Goal: Information Seeking & Learning: Learn about a topic

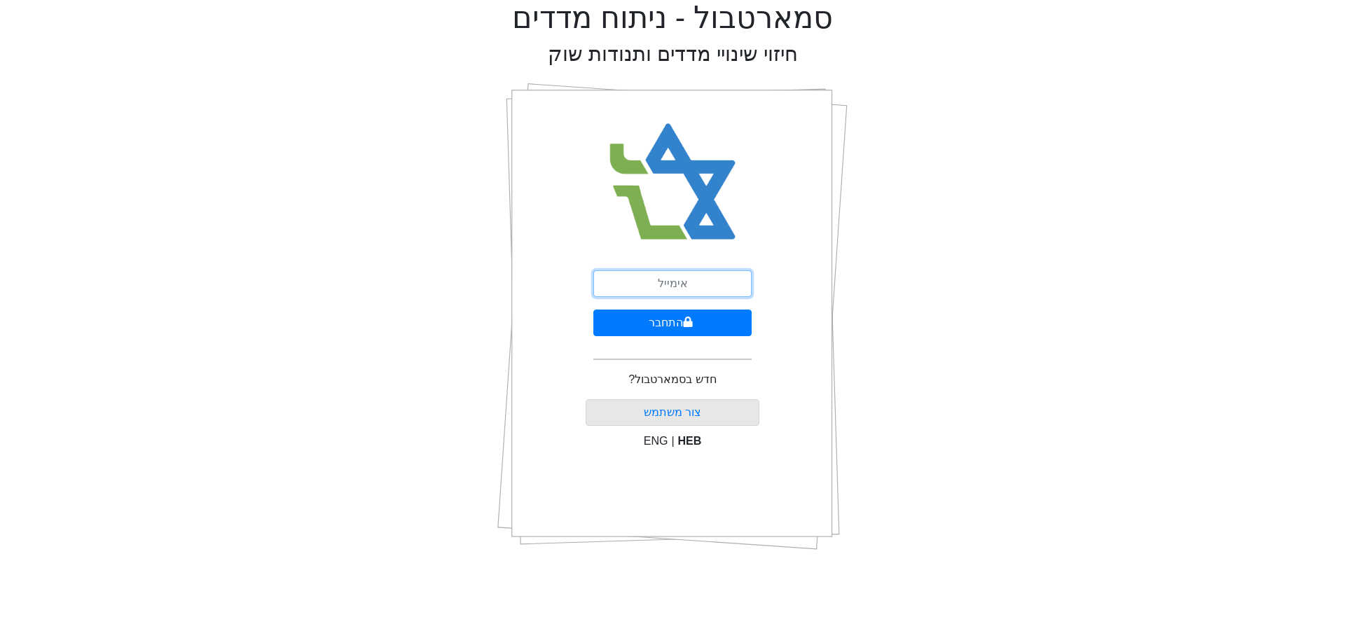
click at [676, 281] on input "email" at bounding box center [672, 283] width 158 height 27
type input "[PERSON_NAME][EMAIL_ADDRESS][DOMAIN_NAME]"
click at [593, 310] on button "התחבר" at bounding box center [672, 323] width 158 height 27
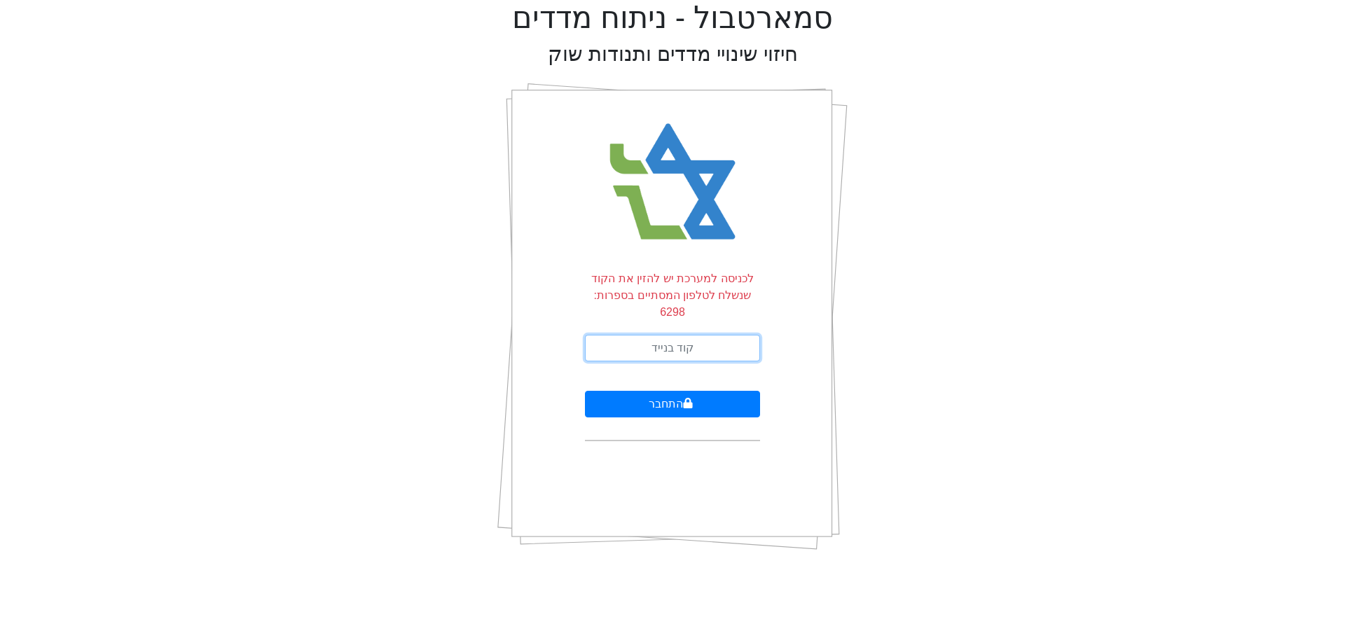
click at [720, 335] on input "text" at bounding box center [672, 348] width 175 height 27
type input "463983"
click at [585, 391] on button "התחבר" at bounding box center [672, 404] width 175 height 27
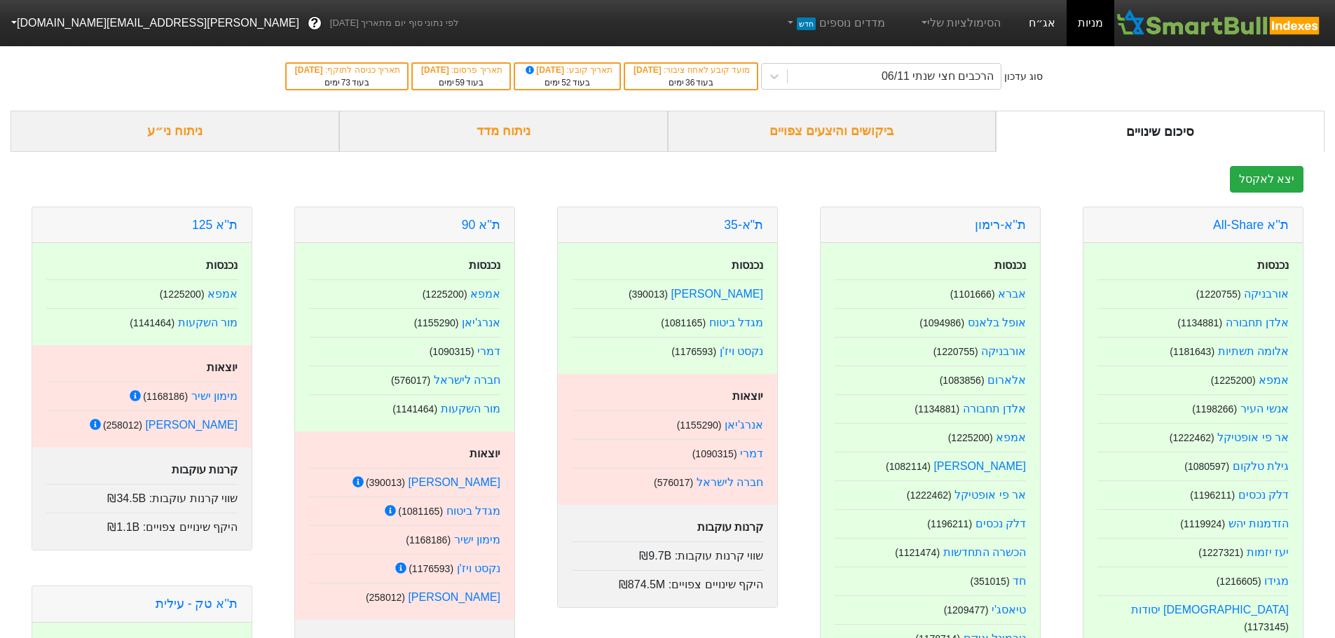
click at [1061, 17] on link "אג״ח" at bounding box center [1041, 23] width 49 height 46
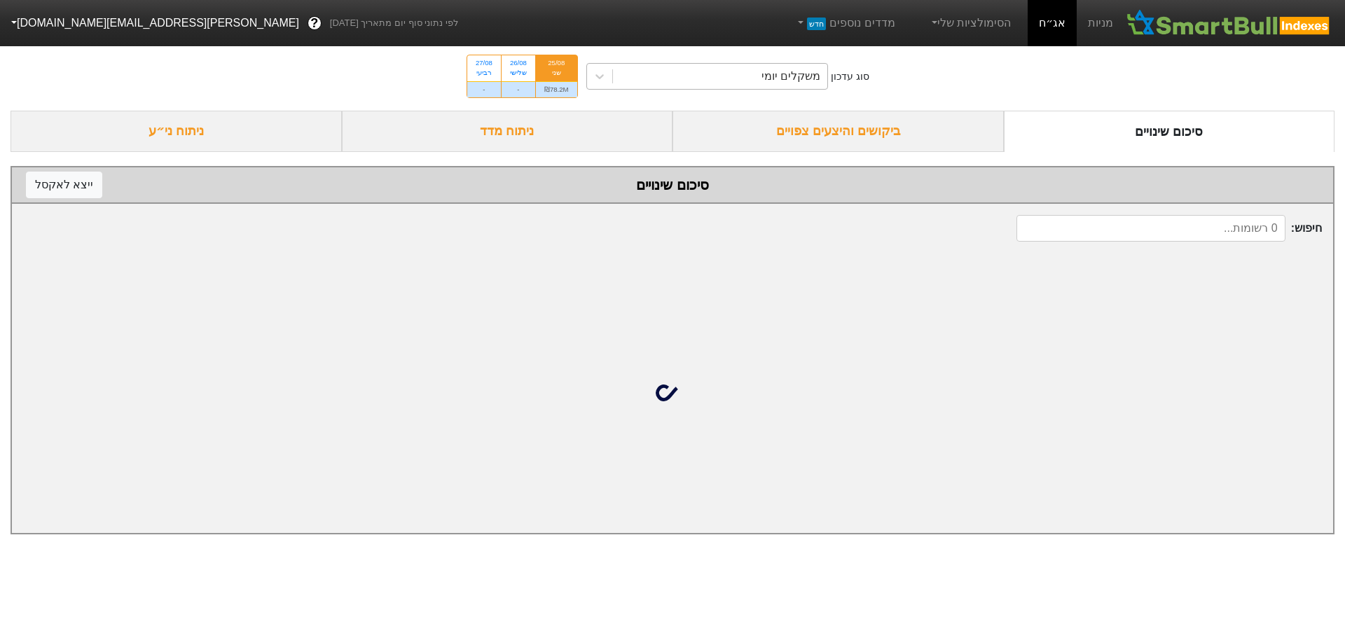
click at [719, 74] on div "משקלים יומי" at bounding box center [720, 76] width 215 height 25
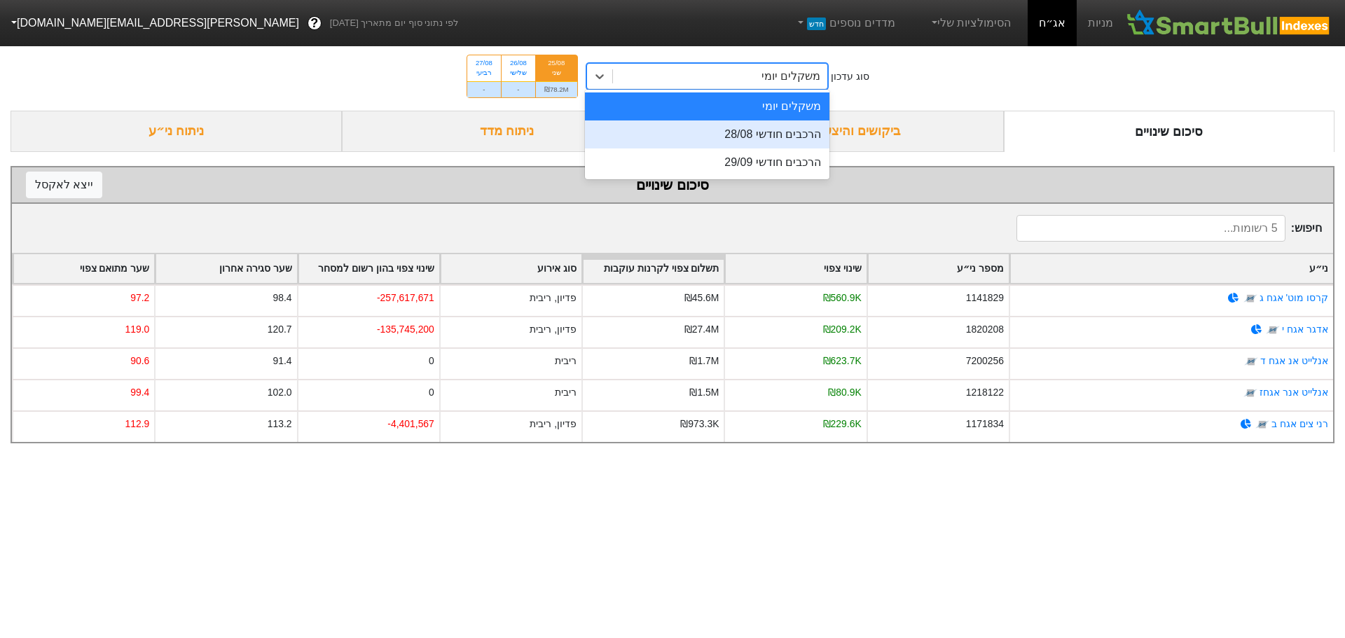
click at [806, 140] on div "הרכבים חודשי 28/08" at bounding box center [707, 134] width 245 height 28
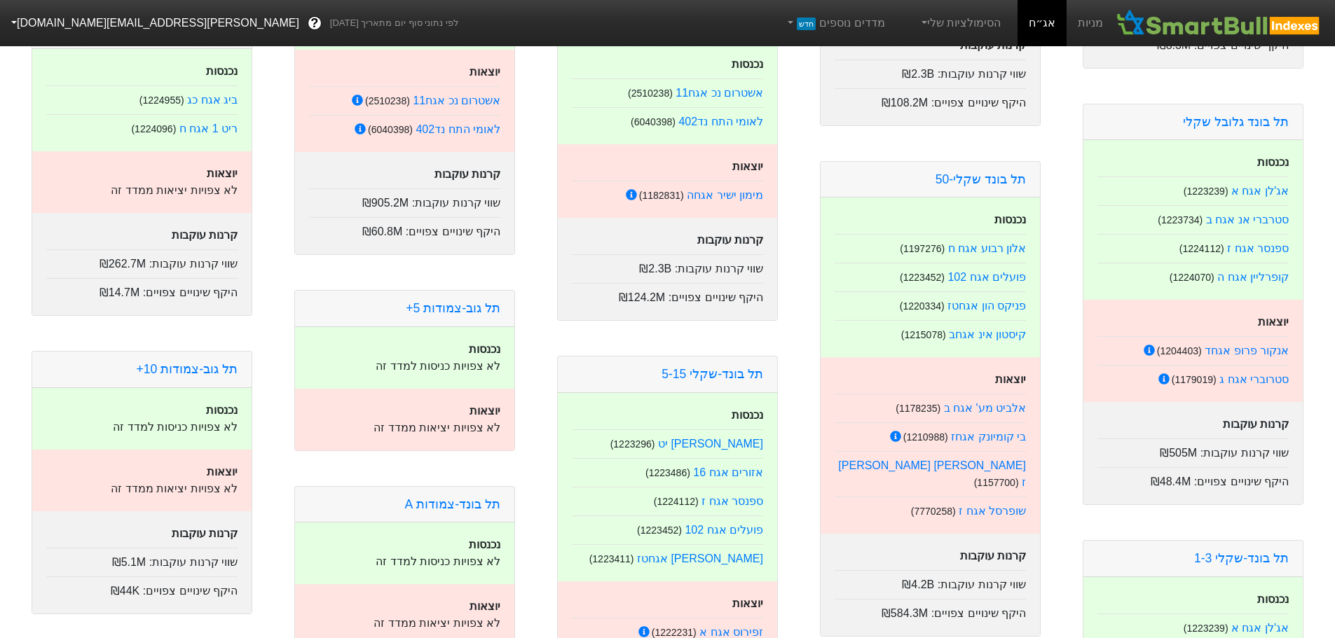
scroll to position [2102, 0]
